Goal: Task Accomplishment & Management: Complete application form

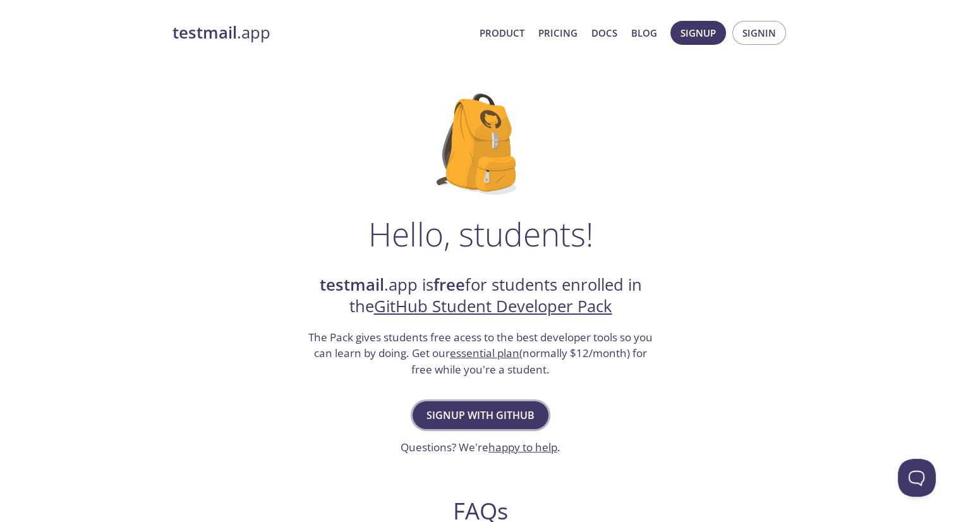
click at [512, 417] on span "Signup with GitHub" at bounding box center [481, 415] width 108 height 18
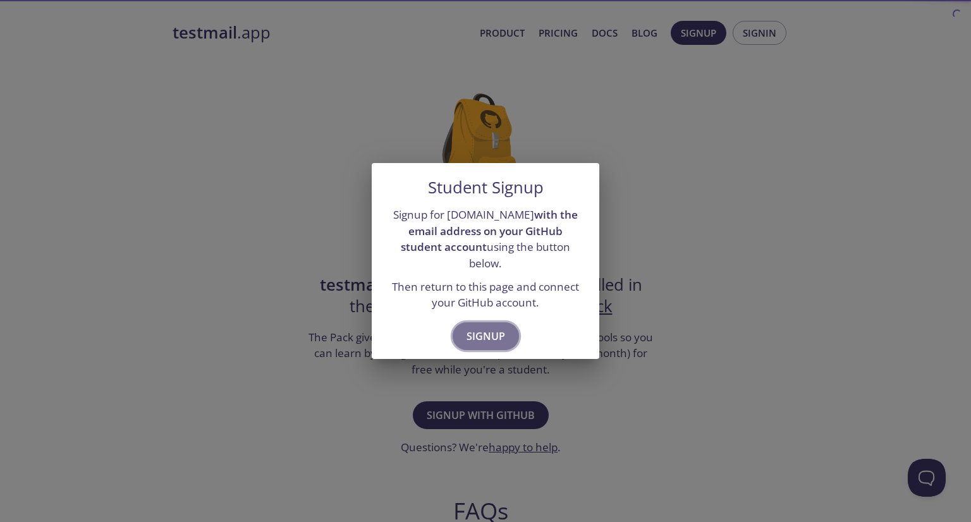
click at [473, 327] on span "Signup" at bounding box center [485, 336] width 39 height 18
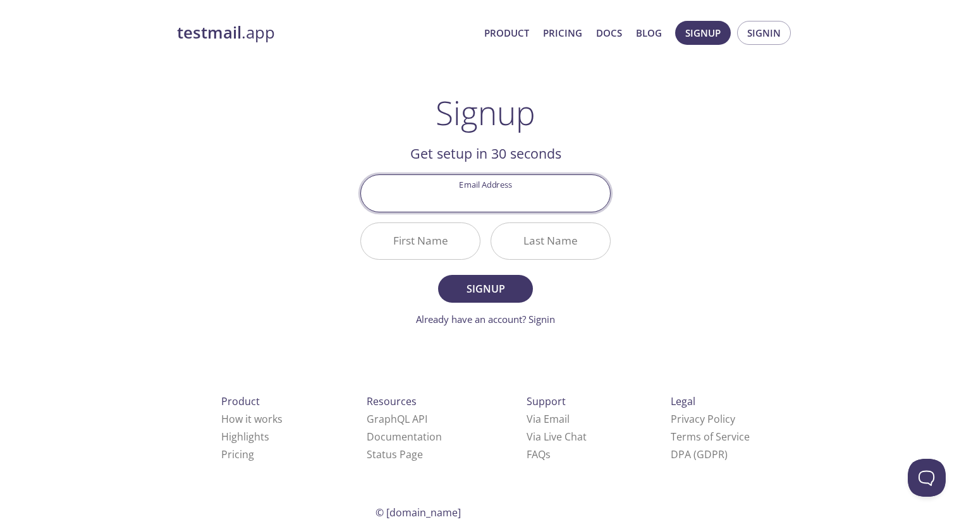
click at [480, 198] on input "Email Address" at bounding box center [485, 193] width 249 height 36
type input "[EMAIL_ADDRESS][DOMAIN_NAME]"
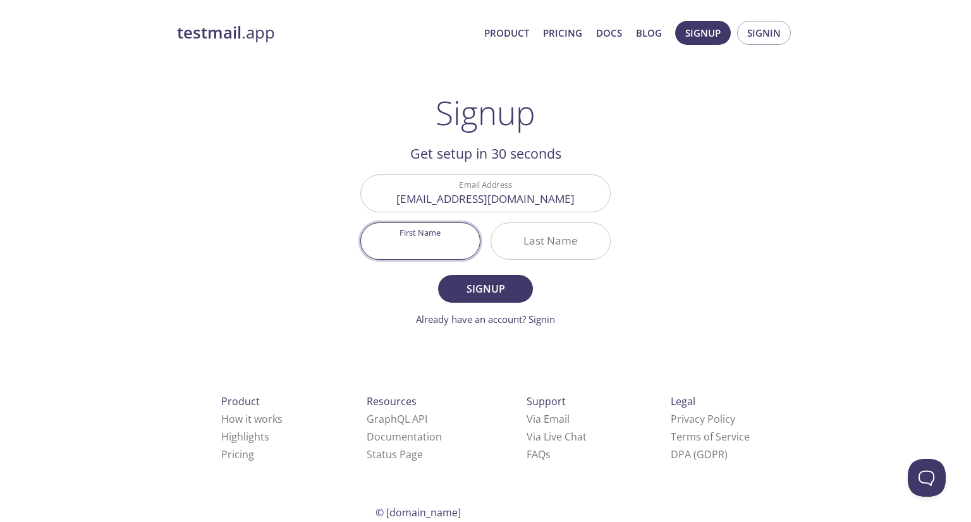
click at [430, 244] on input "First Name" at bounding box center [420, 241] width 119 height 36
type input "[PERSON_NAME]"
type input "h"
type input "Hanye"
click at [438, 275] on button "Signup" at bounding box center [485, 289] width 95 height 28
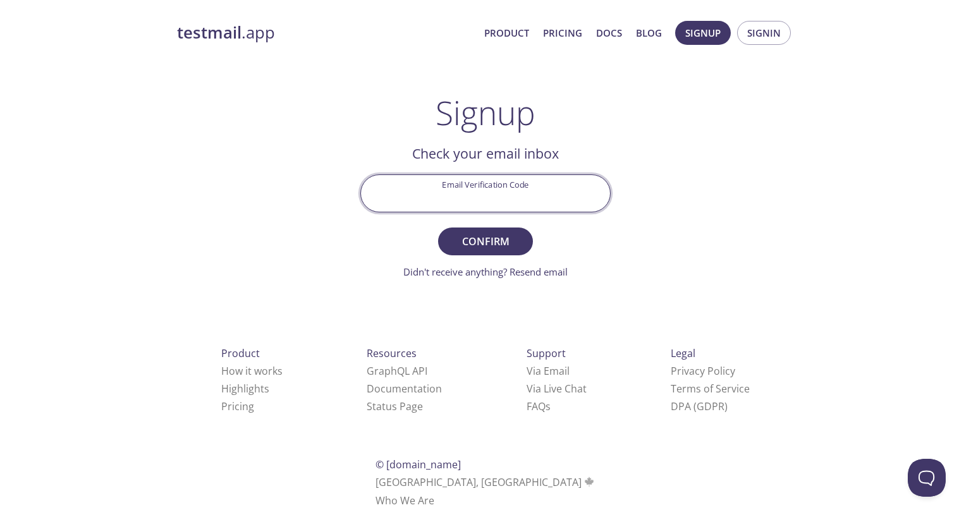
click at [512, 186] on input "Email Verification Code" at bounding box center [485, 193] width 249 height 36
paste input "Q2WPSNN"
type input "Q2WPSNN"
click at [445, 233] on button "Confirm" at bounding box center [485, 241] width 95 height 28
